Goal: Transaction & Acquisition: Subscribe to service/newsletter

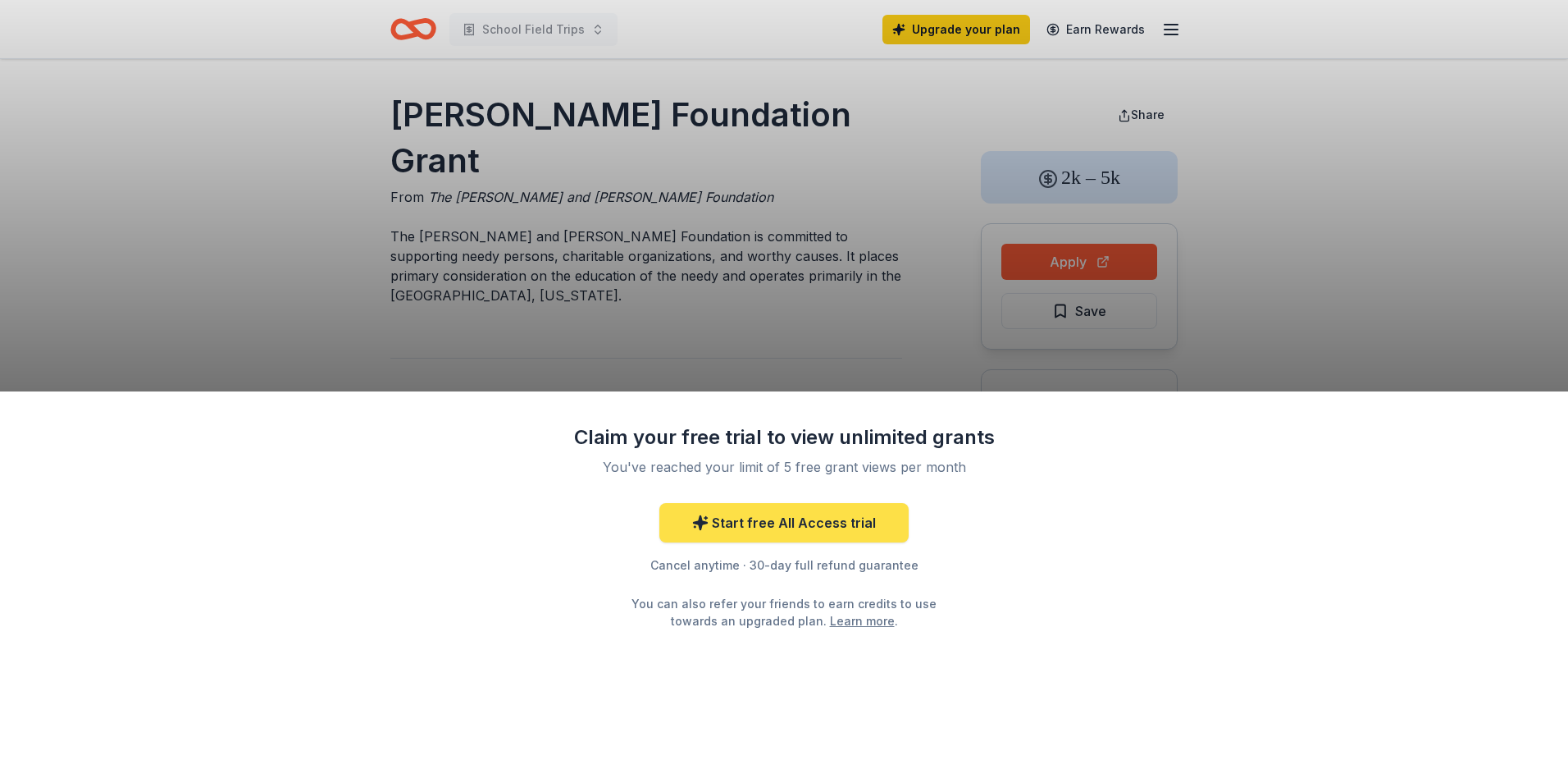
click at [790, 517] on link "Start free All Access trial" at bounding box center [784, 522] width 250 height 39
click at [802, 521] on link "Start free All Access trial" at bounding box center [784, 522] width 250 height 39
